Goal: Task Accomplishment & Management: Manage account settings

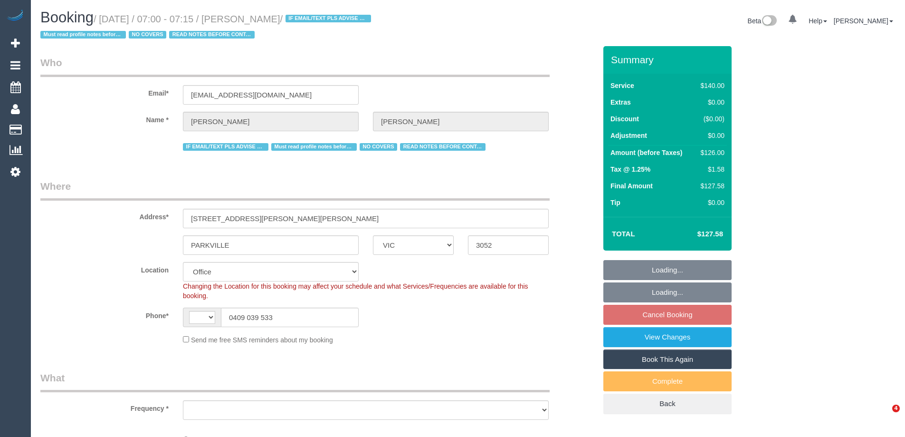
select select "VIC"
select select "string:AU"
select select "object:697"
select select "string:stripe-pm_1PnU8k2GScqysDRV8WyIceIA"
select select "number:28"
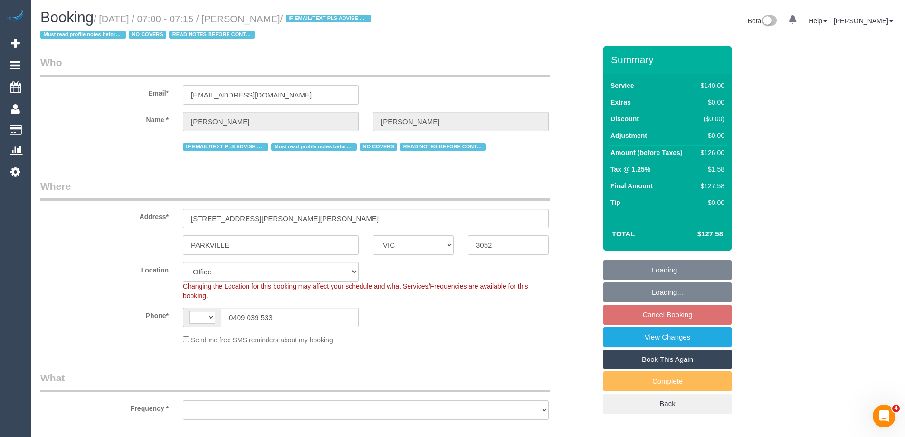
select select "number:14"
select select "number:19"
select select "number:22"
select select "number:35"
select select "number:11"
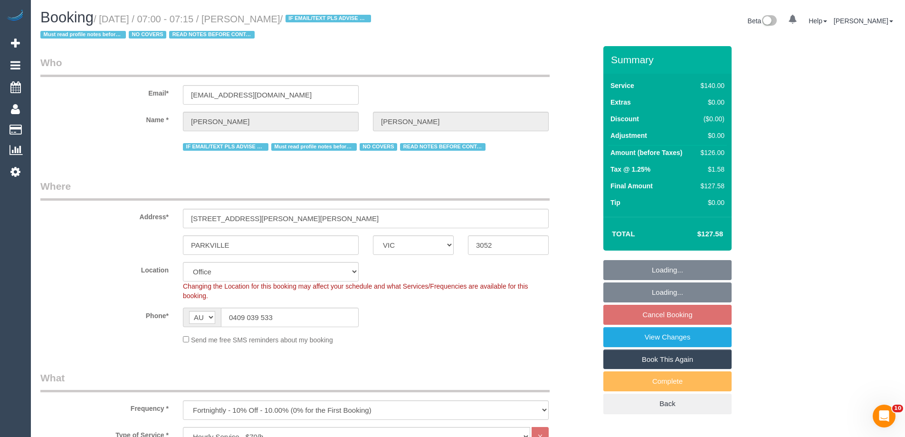
select select "object:1945"
